Goal: Communication & Community: Participate in discussion

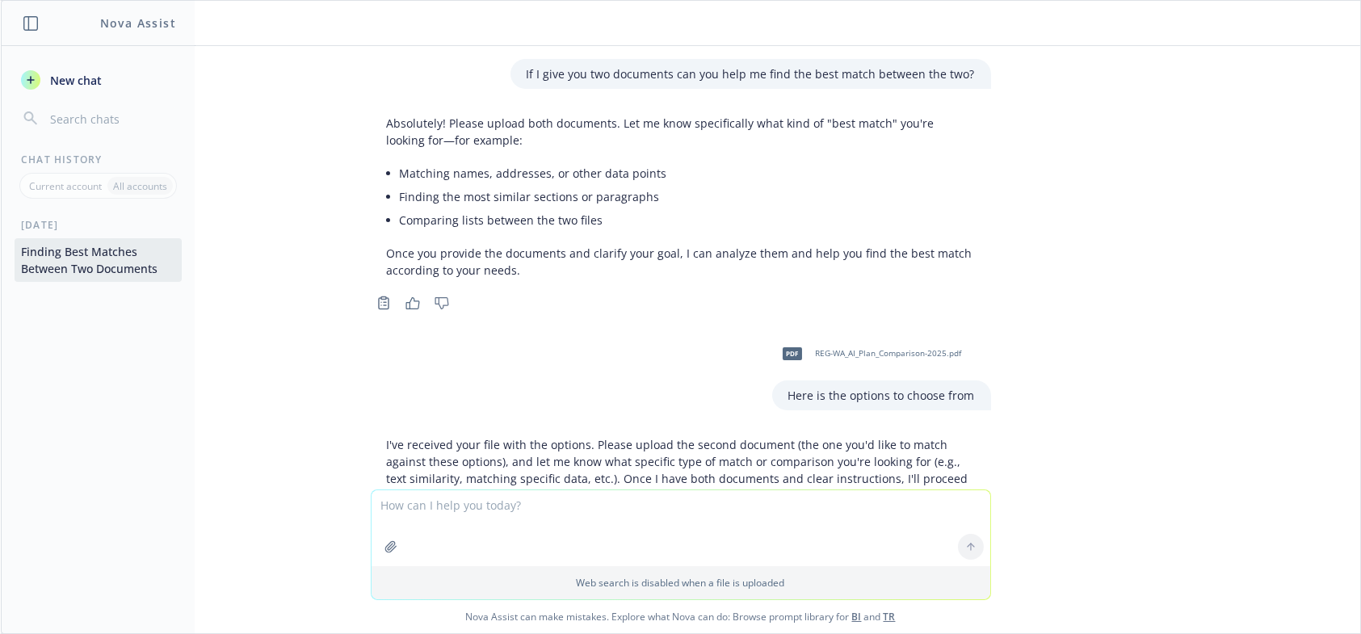
scroll to position [1508, 0]
